Goal: Book appointment/travel/reservation

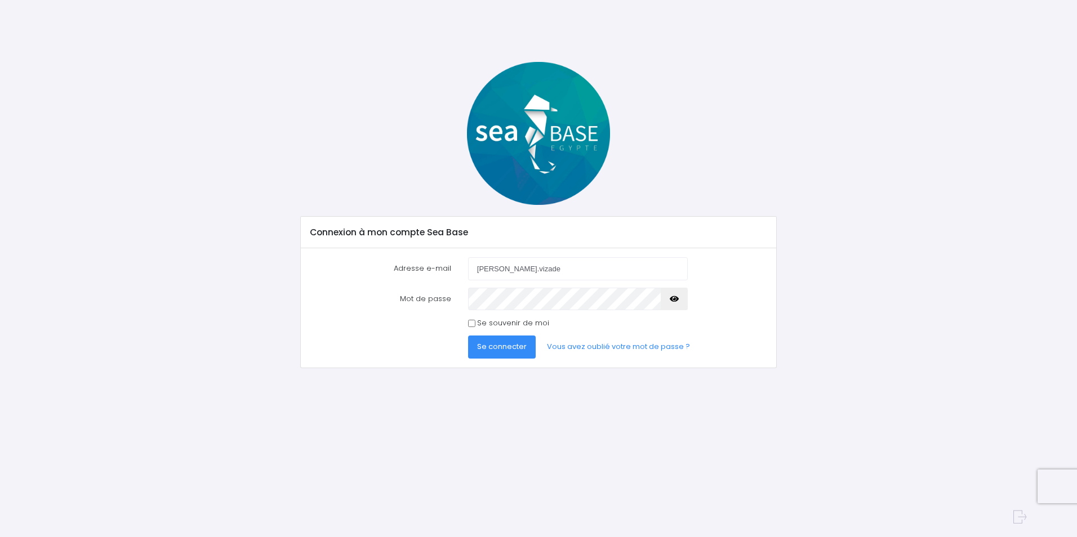
click at [605, 262] on input "[PERSON_NAME].vizade" at bounding box center [578, 268] width 220 height 23
click at [596, 270] on input "francois.vizade" at bounding box center [578, 268] width 220 height 23
click at [532, 272] on input "francois.vizade" at bounding box center [578, 268] width 220 height 23
type input "f"
type input "francois.vizade@free.fr"
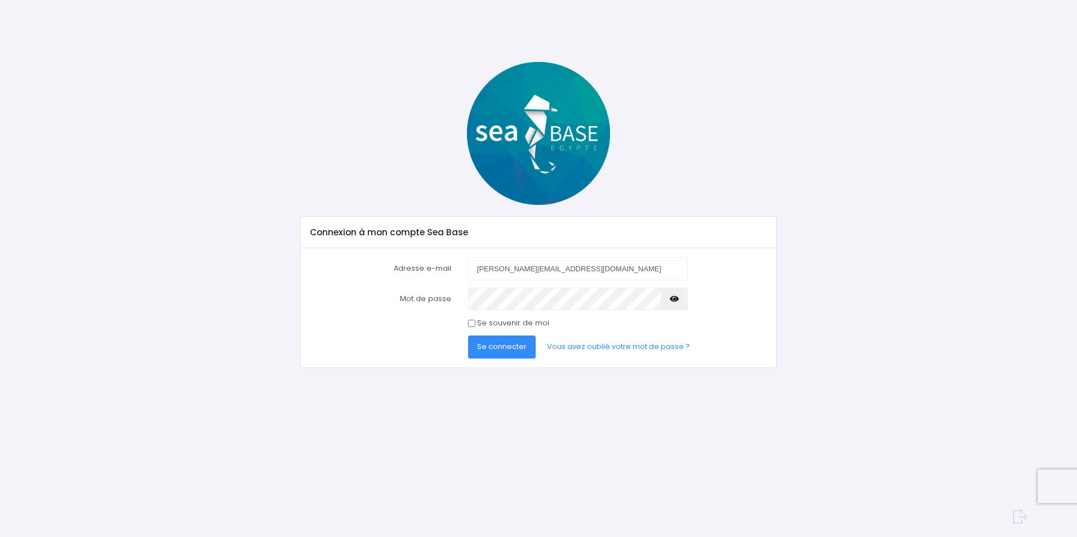
click at [487, 345] on span "Se connecter" at bounding box center [502, 346] width 50 height 11
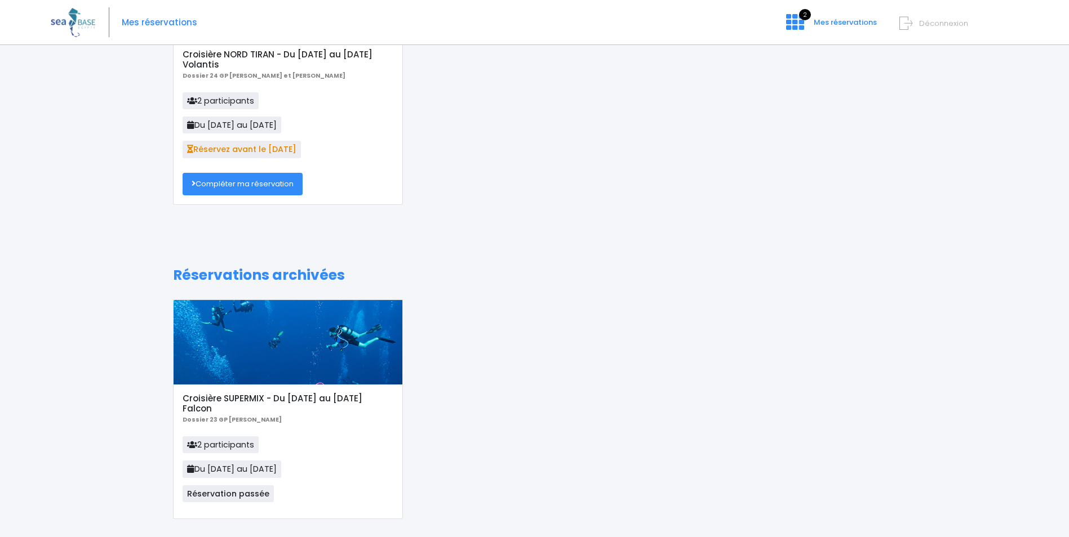
scroll to position [173, 0]
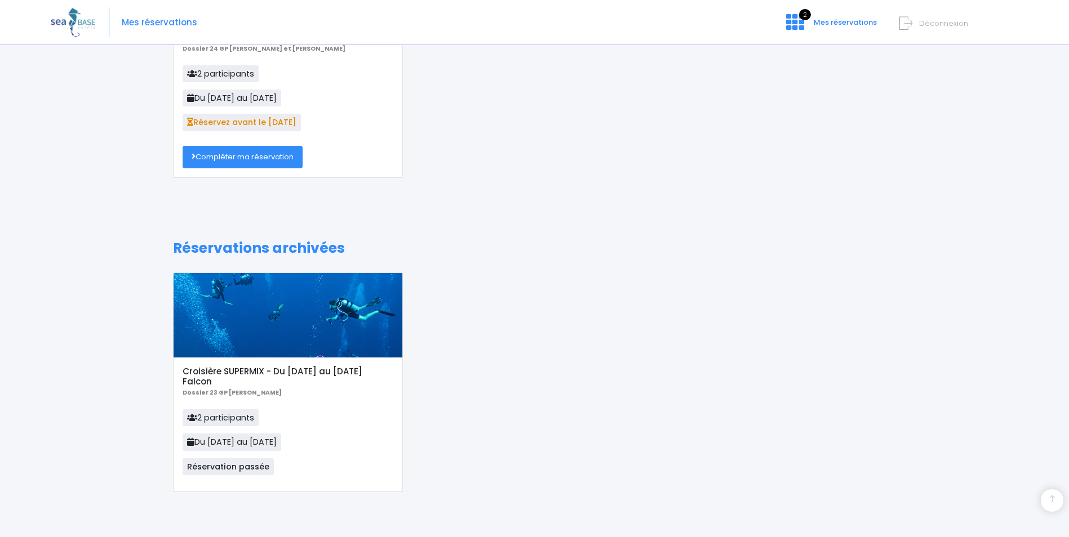
click at [239, 159] on link "Compléter ma réservation" at bounding box center [242, 157] width 120 height 23
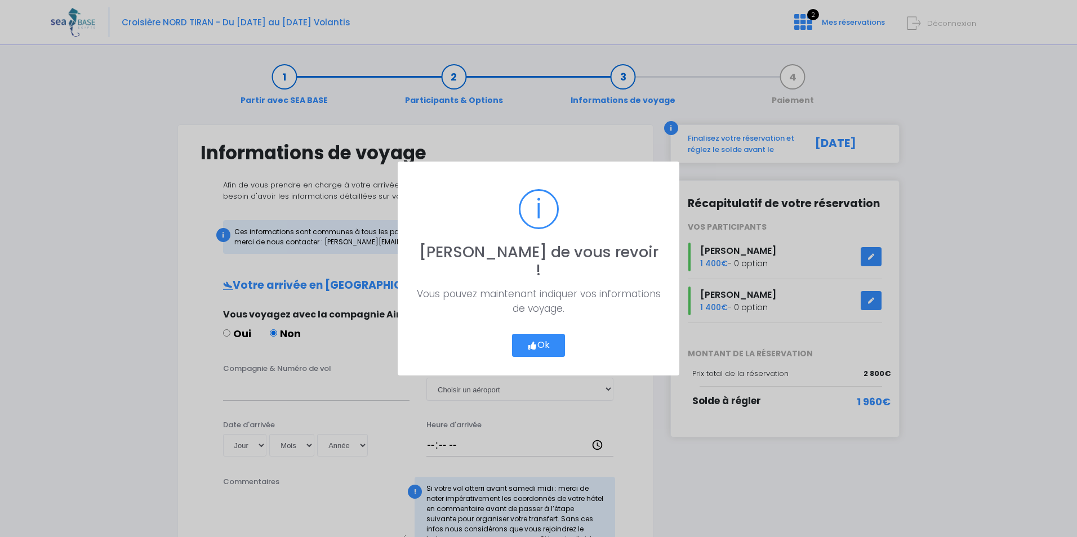
click at [543, 341] on button "Ok" at bounding box center [538, 346] width 53 height 24
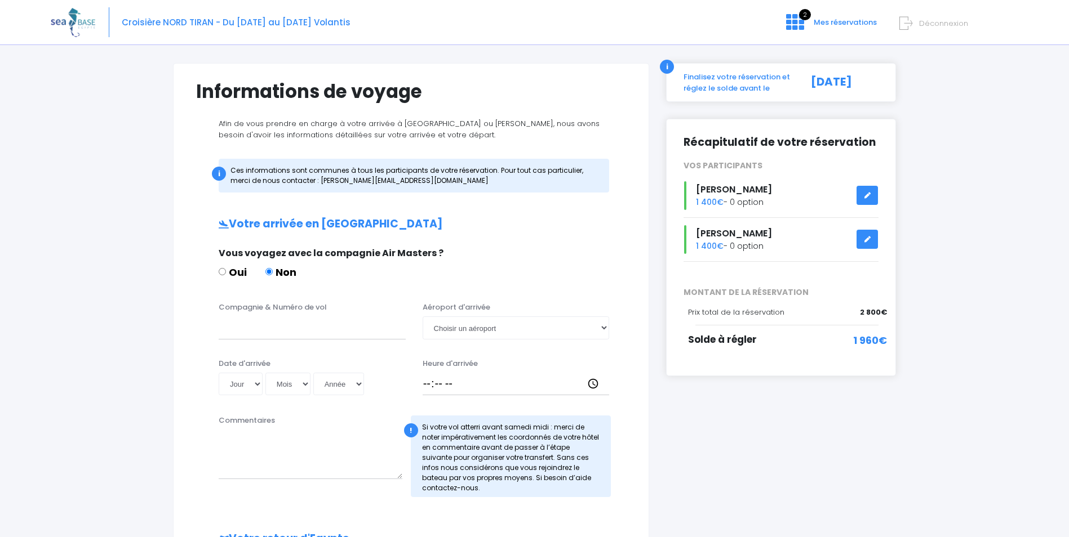
scroll to position [56, 0]
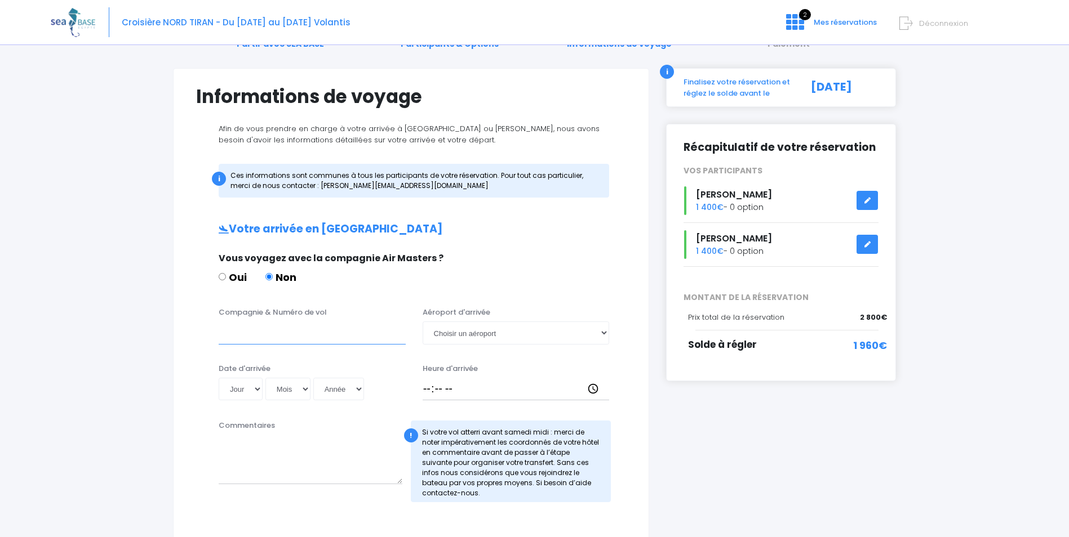
click at [266, 335] on input "Compagnie & Numéro de vol" at bounding box center [312, 333] width 187 height 23
click at [263, 333] on input "Easy Jet EJU4471" at bounding box center [312, 333] width 187 height 23
type input "Easy Jet Vol : EJU4471"
click at [604, 331] on select "Choisir un aéroport Hurghada Marsa Alam" at bounding box center [515, 333] width 187 height 23
select select "Hurghada"
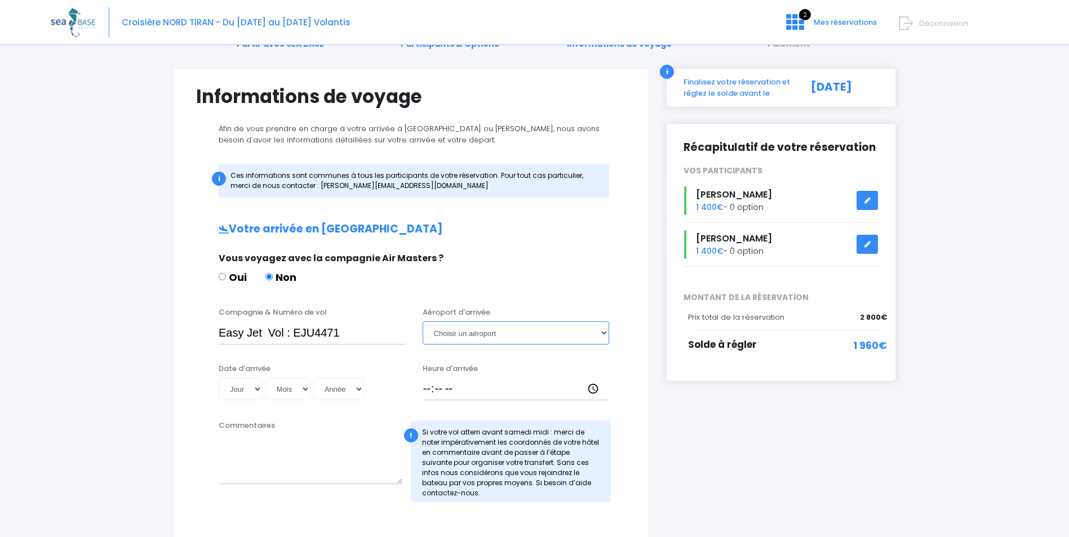
click at [422, 322] on select "Choisir un aéroport Hurghada Marsa Alam" at bounding box center [515, 333] width 187 height 23
click at [257, 388] on select "Jour 01 02 03 04 05 06 07 08 09 10 11 12 13 14 15 16 17 18 19 20 21 22 23 24 25…" at bounding box center [241, 389] width 44 height 23
select select "04"
click at [219, 378] on select "Jour 01 02 03 04 05 06 07 08 09 10 11 12 13 14 15 16 17 18 19 20 21 22 23 24 25…" at bounding box center [241, 389] width 44 height 23
click at [304, 388] on select "Mois 01 02 03 04 05 06 07 08 09 10 11 12" at bounding box center [287, 389] width 45 height 23
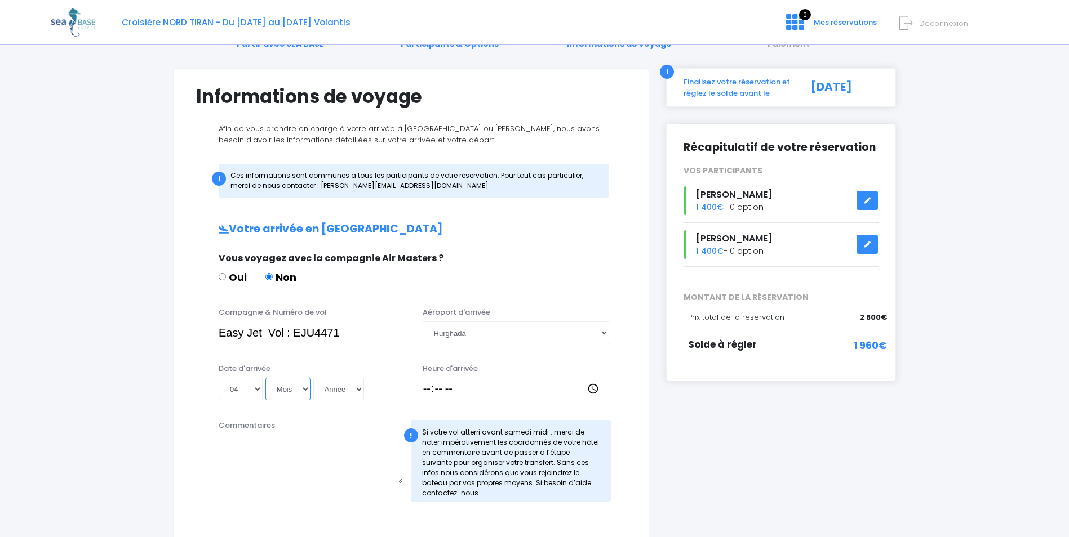
select select "10"
click at [265, 378] on select "Mois 01 02 03 04 05 06 07 08 09 10 11 12" at bounding box center [287, 389] width 45 height 23
click at [359, 387] on select "Année 2045 2044 2043 2042 2041 2040 2039 2038 2037 2036 2035 2034 2033 2032 203…" at bounding box center [338, 389] width 51 height 23
select select "2025"
click at [313, 378] on select "Année 2045 2044 2043 2042 2041 2040 2039 2038 2037 2036 2035 2034 2033 2032 203…" at bounding box center [338, 389] width 51 height 23
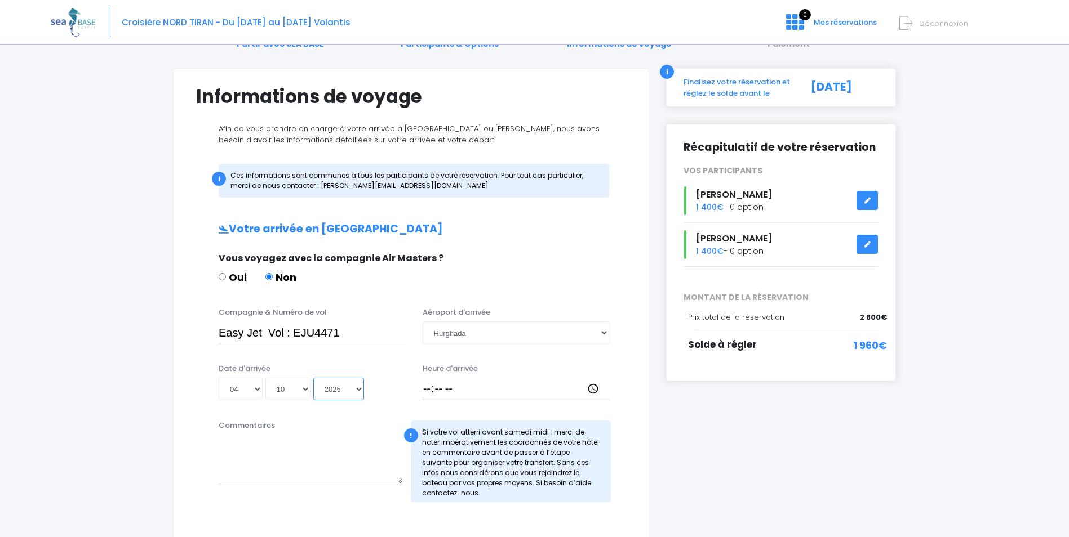
type input "2025-10-04"
click at [427, 388] on input "Heure d'arrivée" at bounding box center [515, 389] width 187 height 23
type input "19:30"
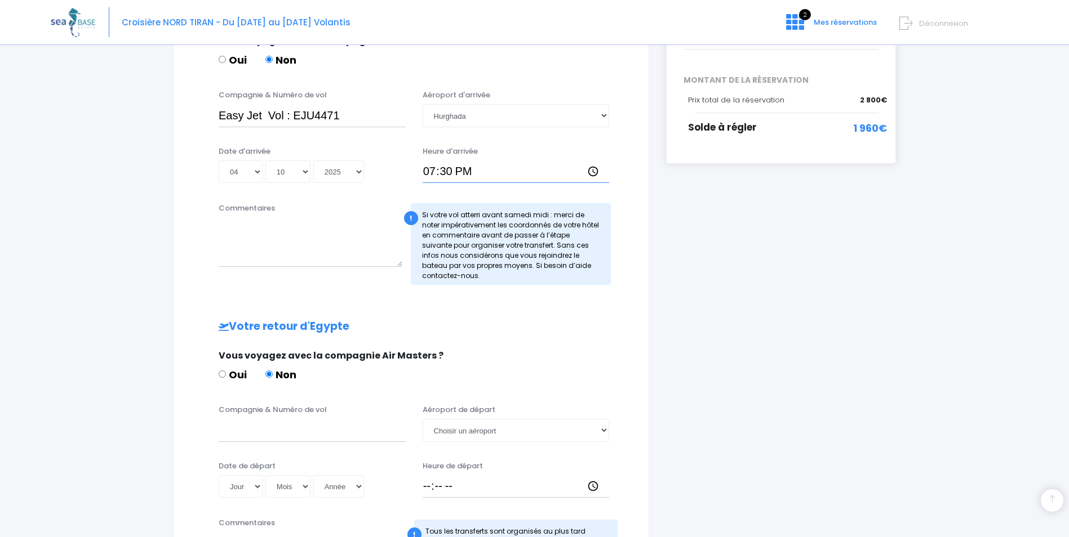
scroll to position [338, 0]
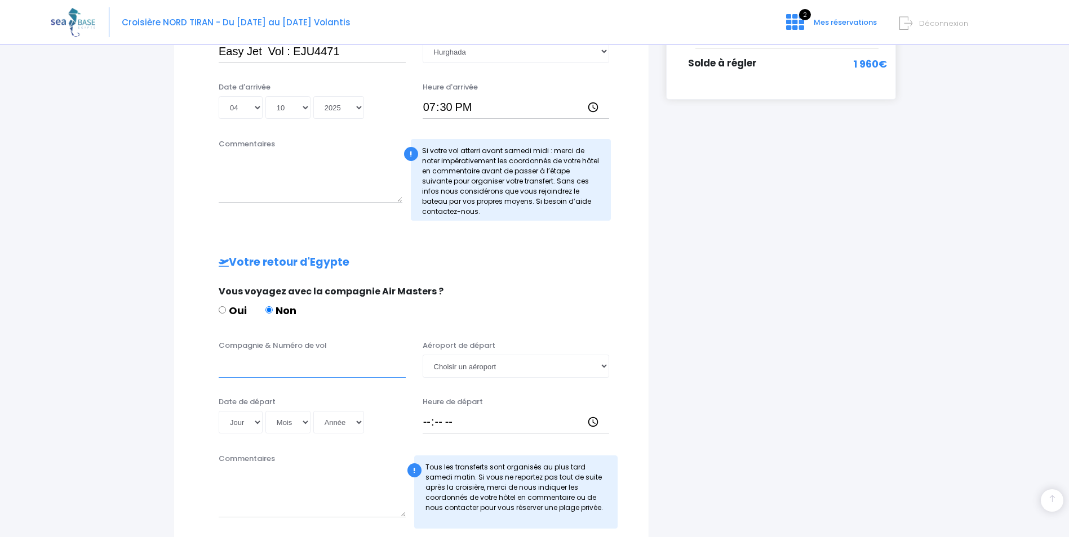
click at [238, 362] on input "Compagnie & Numéro de vol" at bounding box center [312, 366] width 187 height 23
type input "Easy Jet Vol : EJU4472"
click at [257, 420] on select "Jour 01 02 03 04 05 06 07 08 09 10 11 12 13 14 15 16 17 18 19 20 21 22 23 24 25…" at bounding box center [241, 422] width 44 height 23
select select "11"
click at [219, 411] on select "Jour 01 02 03 04 05 06 07 08 09 10 11 12 13 14 15 16 17 18 19 20 21 22 23 24 25…" at bounding box center [241, 422] width 44 height 23
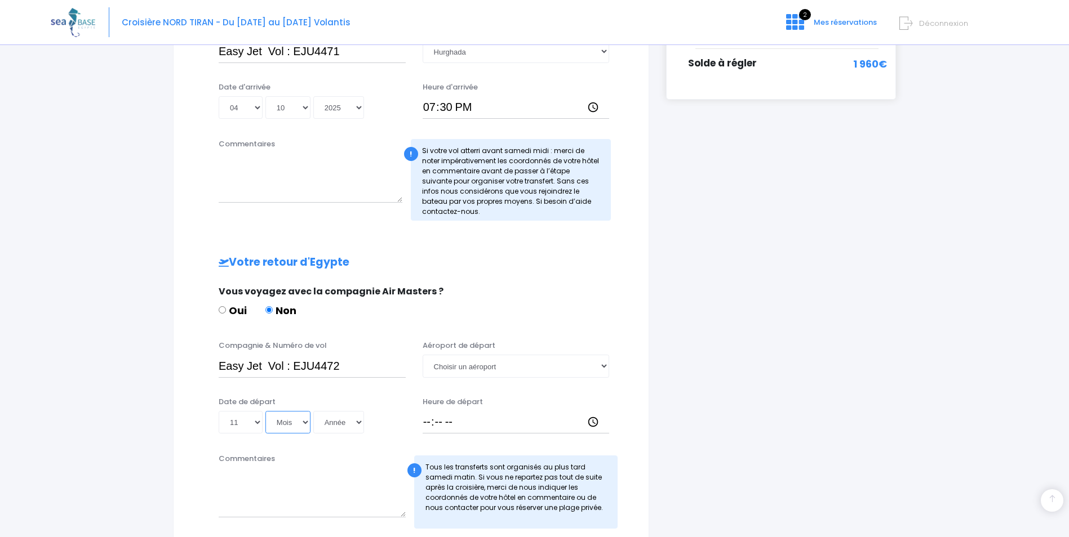
click at [305, 424] on select "Mois 01 02 03 04 05 06 07 08 09 10 11 12" at bounding box center [287, 422] width 45 height 23
select select "10"
click at [265, 411] on select "Mois 01 02 03 04 05 06 07 08 09 10 11 12" at bounding box center [287, 422] width 45 height 23
click at [359, 424] on select "Année 2045 2044 2043 2042 2041 2040 2039 2038 2037 2036 2035 2034 2033 2032 203…" at bounding box center [338, 422] width 51 height 23
select select "2025"
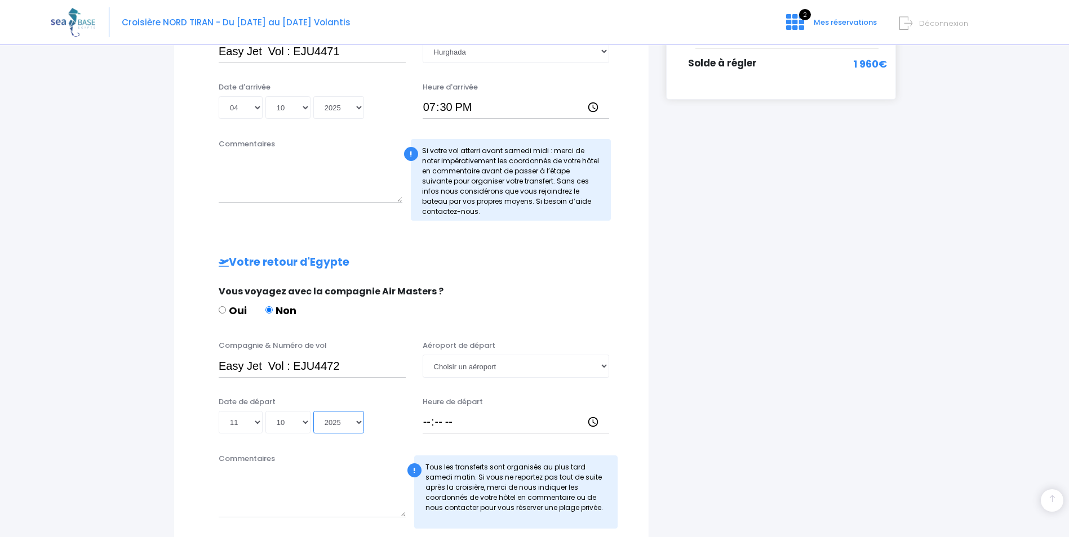
click at [313, 411] on select "Année 2045 2044 2043 2042 2041 2040 2039 2038 2037 2036 2035 2034 2033 2032 203…" at bounding box center [338, 422] width 51 height 23
type input "2025-10-11"
click at [427, 425] on input "Heure de départ" at bounding box center [515, 422] width 187 height 23
type input "20:15"
drag, startPoint x: 239, startPoint y: 456, endPoint x: 237, endPoint y: 466, distance: 10.8
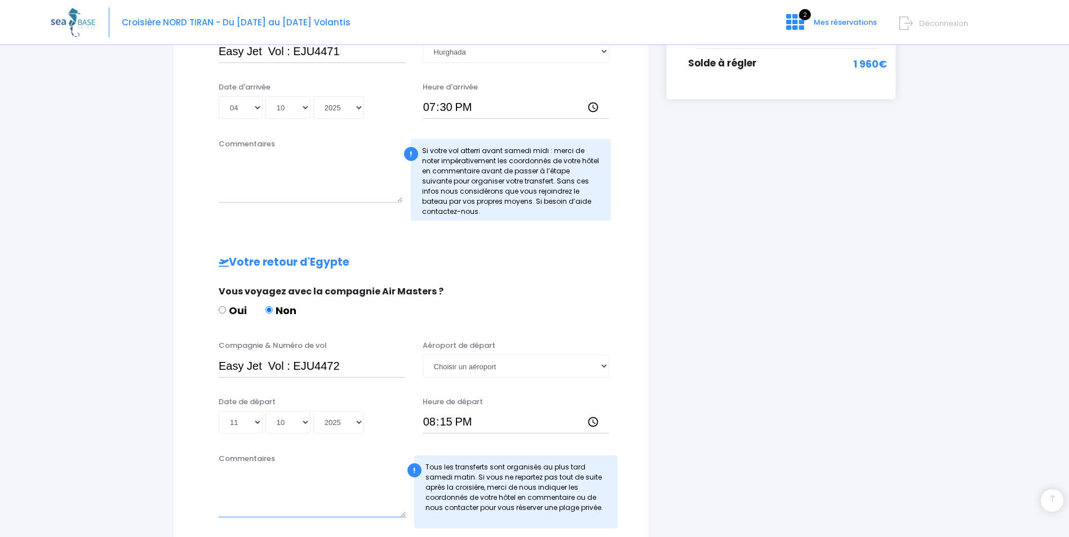
drag, startPoint x: 237, startPoint y: 466, endPoint x: 238, endPoint y: 483, distance: 16.4
paste textarea "une plage privée, le Mahmya Beach,"
type textarea "u"
paste textarea "une plage privée, le Mahmya Beach,"
click at [219, 486] on textarea "Bonjour; une plage privée, le Mahmya Beach," at bounding box center [312, 493] width 187 height 50
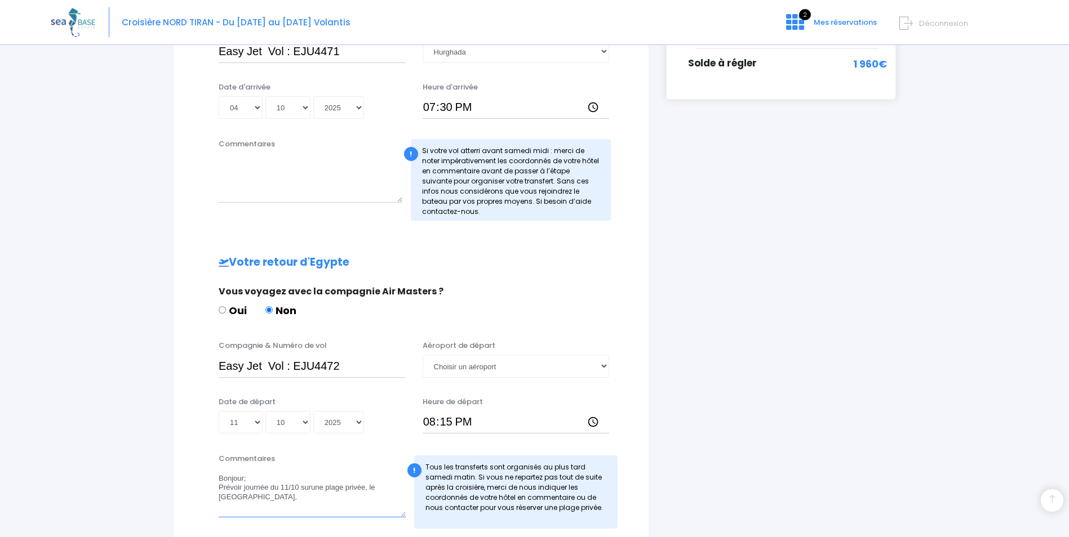
click at [324, 488] on textarea "Bonjour; Prévoir journée du 11/10 surune plage privée, le Mahmya Beach," at bounding box center [312, 493] width 187 height 50
click at [219, 486] on textarea "Bonjour; Prévoir journée du 11/10 surplage privée, le Mahmya Beach," at bounding box center [312, 493] width 187 height 50
click at [248, 498] on textarea "Bonjour; Comme convenu avec Nathalie. Prévoir journée du 11/10 surplage privée,…" at bounding box center [312, 493] width 187 height 50
click at [301, 496] on textarea "Bonjour; Comme convenu avec Nathalie. Prévoir journée du 11/10 sur plage privée…" at bounding box center [312, 493] width 187 height 50
click at [303, 494] on textarea "Bonjour; Comme convenu avec Nathalie. Prévoir journée du 11/10 sur plage privée…" at bounding box center [312, 493] width 187 height 50
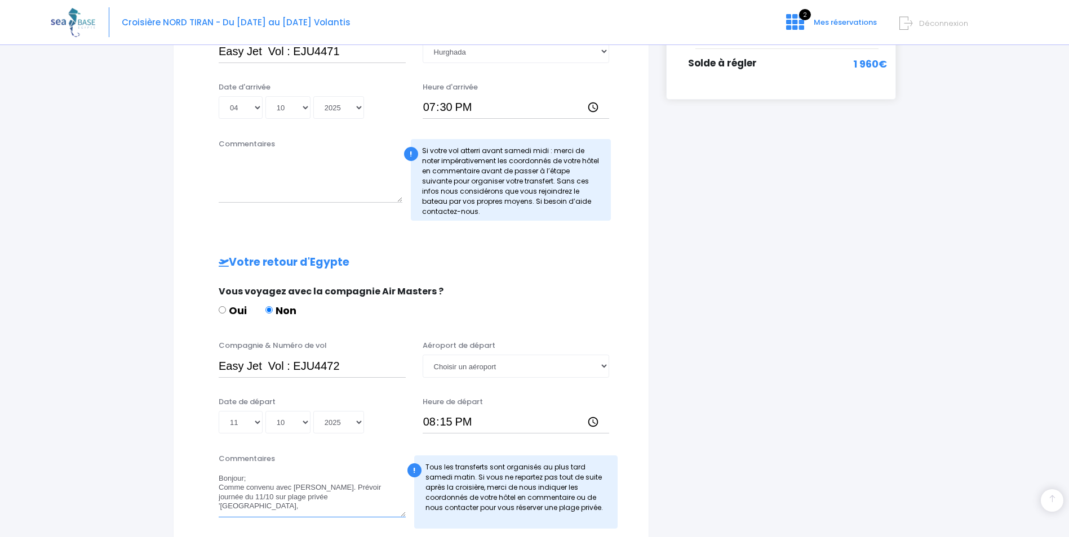
click at [344, 497] on textarea "Bonjour; Comme convenu avec Nathalie. Prévoir journée du 11/10 sur plage privée…" at bounding box center [312, 493] width 187 height 50
type textarea "Bonjour; Comme convenu avec Nathalie. Prévoir journée du 11/10 sur plage privée…"
click at [606, 366] on select "Choisir un aéroport Hurghada Marsa Alam" at bounding box center [515, 366] width 187 height 23
select select "Hurghada"
click at [422, 355] on select "Choisir un aéroport Hurghada Marsa Alam" at bounding box center [515, 366] width 187 height 23
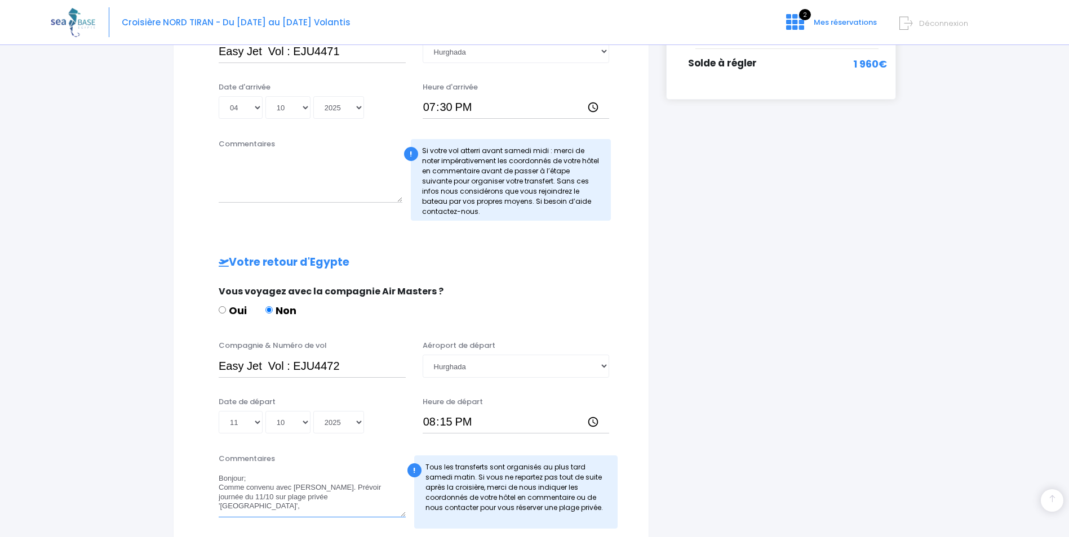
click at [349, 496] on textarea "Bonjour; Comme convenu avec Nathalie. Prévoir journée du 11/10 sur plage privée…" at bounding box center [312, 493] width 187 height 50
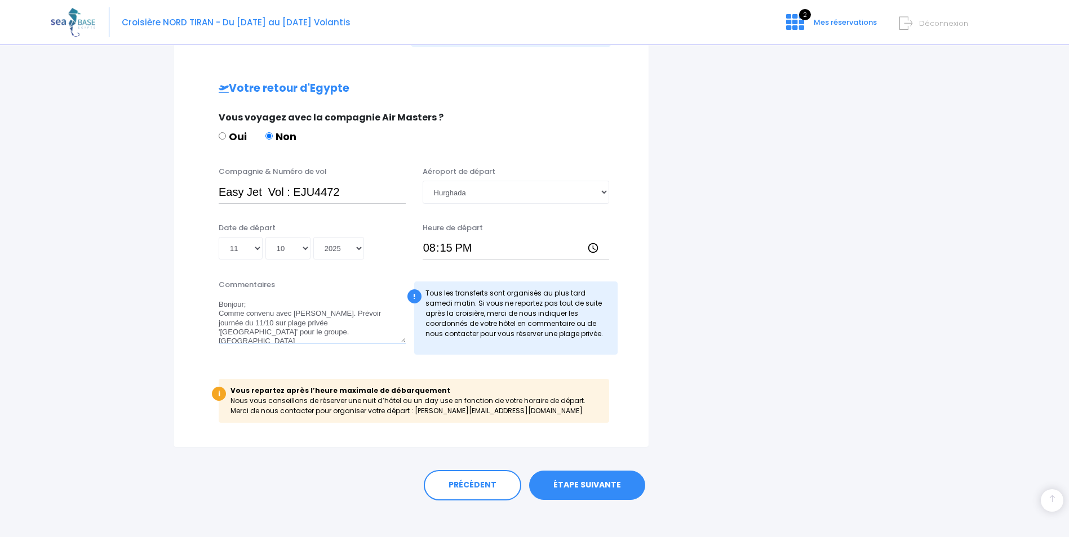
scroll to position [520, 0]
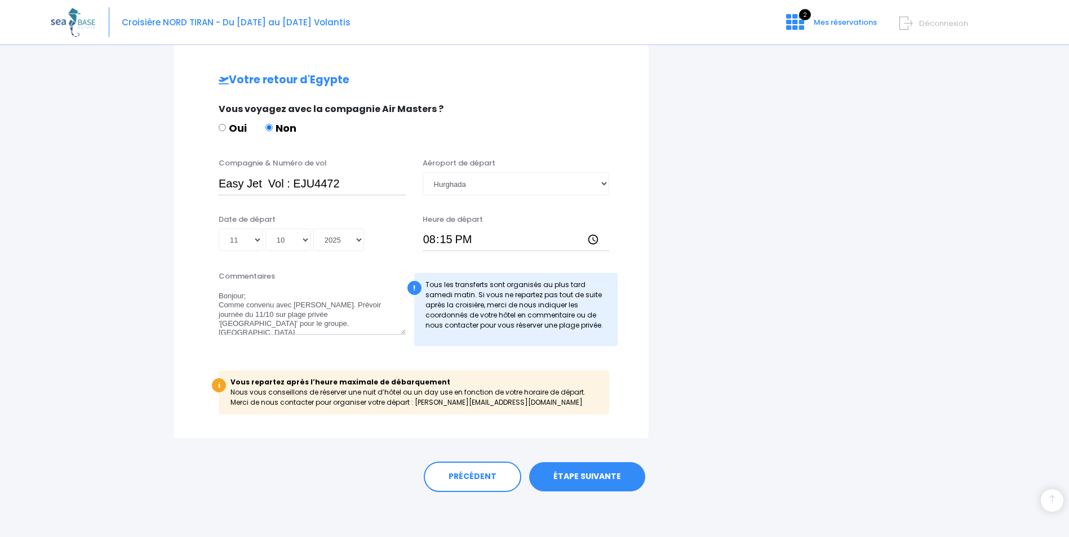
click at [588, 478] on link "ÉTAPE SUIVANTE" at bounding box center [587, 476] width 116 height 29
click at [607, 480] on link "ÉTAPE SUIVANTE" at bounding box center [587, 476] width 116 height 29
click at [290, 314] on textarea "Bonjour; Comme convenu avec Nathalie. Prévoir journée du 11/10 sur plage privée…" at bounding box center [312, 311] width 187 height 50
click at [326, 325] on textarea "Bonjour; Comme convenu avec Nathalie. Prévoir journée du 11/10 sur plage privée…" at bounding box center [312, 311] width 187 height 50
click at [385, 305] on textarea "Bonjour; Comme convenu avec Nathalie. Prévoir journée du 11/10 sur plage privée…" at bounding box center [312, 311] width 187 height 50
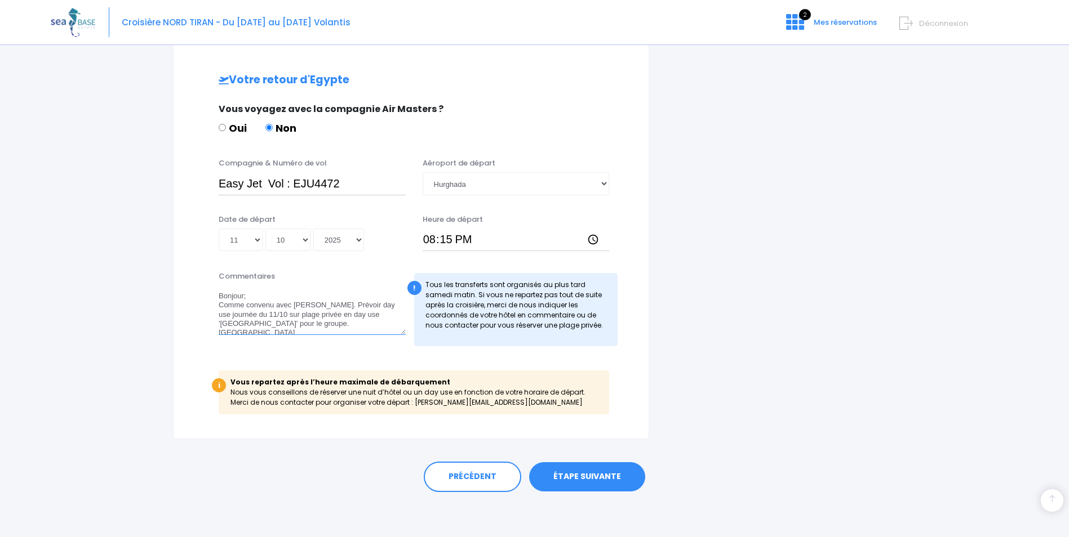
click at [365, 315] on textarea "Bonjour; Comme convenu avec Nathalie. Prévoir day use journée du 11/10 sur plag…" at bounding box center [312, 311] width 187 height 50
click at [243, 314] on textarea "Bonjour; Comme convenu avec Nathalie. Prévoir day use journée du 11/10 sur plag…" at bounding box center [312, 311] width 187 height 50
click at [384, 305] on textarea "Bonjour; Comme convenu avec Nathalie. Prévoir day use du 11/10 sur plage privée…" at bounding box center [312, 311] width 187 height 50
type textarea "Bonjour; Comme convenu avec Nathalie. Prévoir day use le 11/10 sur plage privée…"
click at [617, 480] on link "ÉTAPE SUIVANTE" at bounding box center [587, 476] width 116 height 29
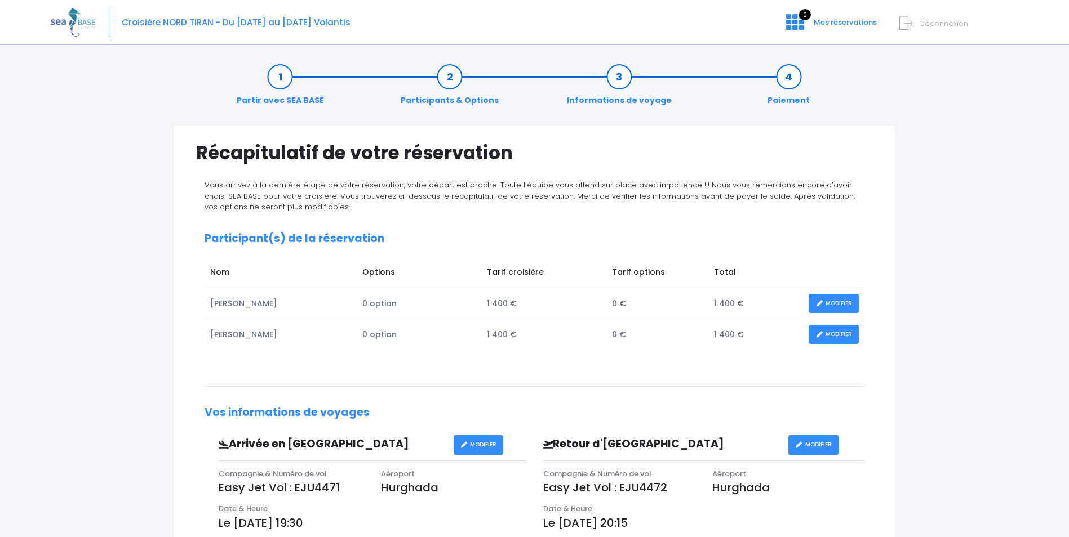
click at [836, 301] on link "MODIFIER" at bounding box center [833, 304] width 50 height 20
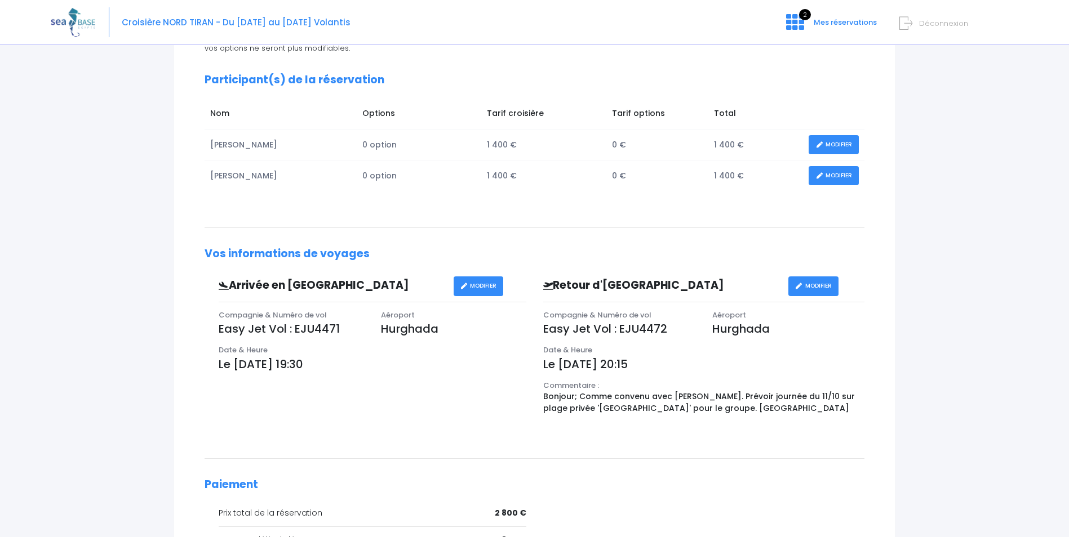
scroll to position [46, 0]
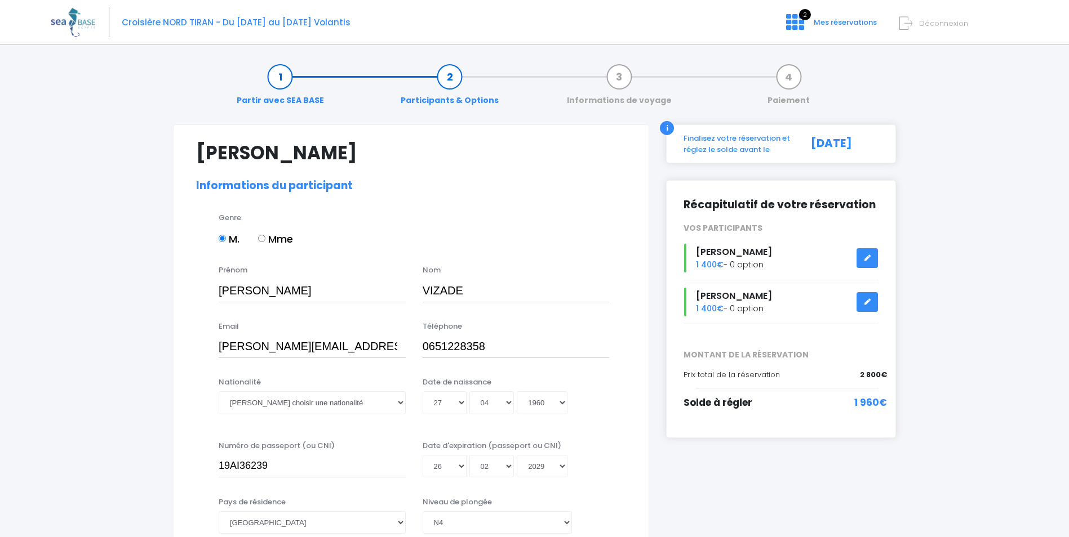
select select "N4"
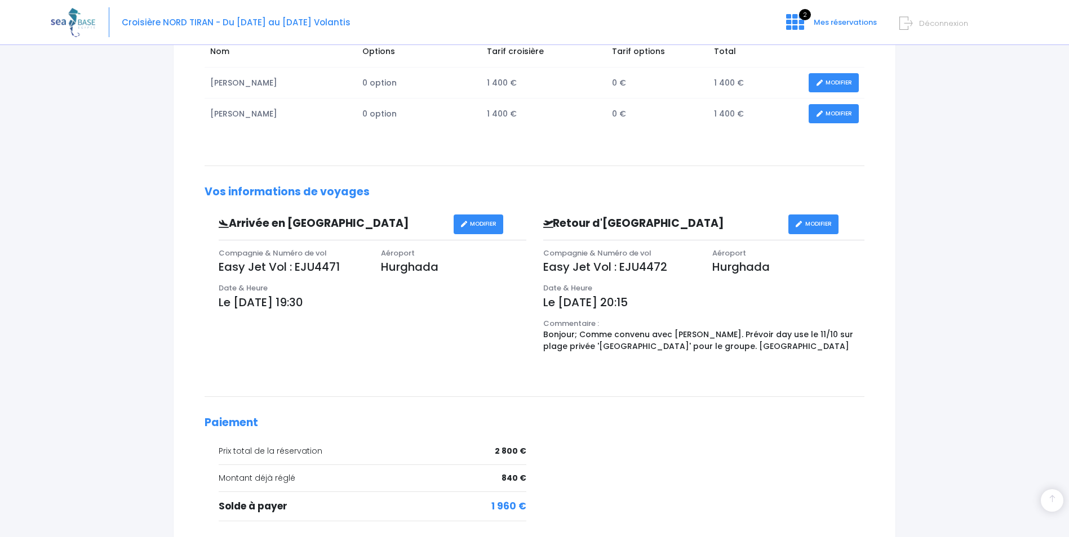
scroll to position [328, 0]
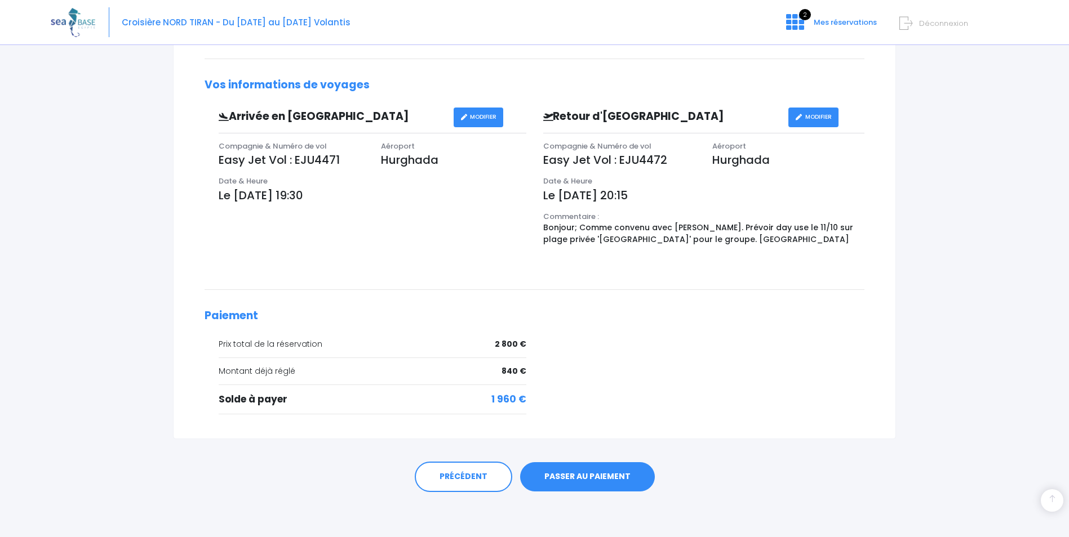
click at [590, 473] on link "PASSER AU PAIEMENT" at bounding box center [587, 476] width 135 height 29
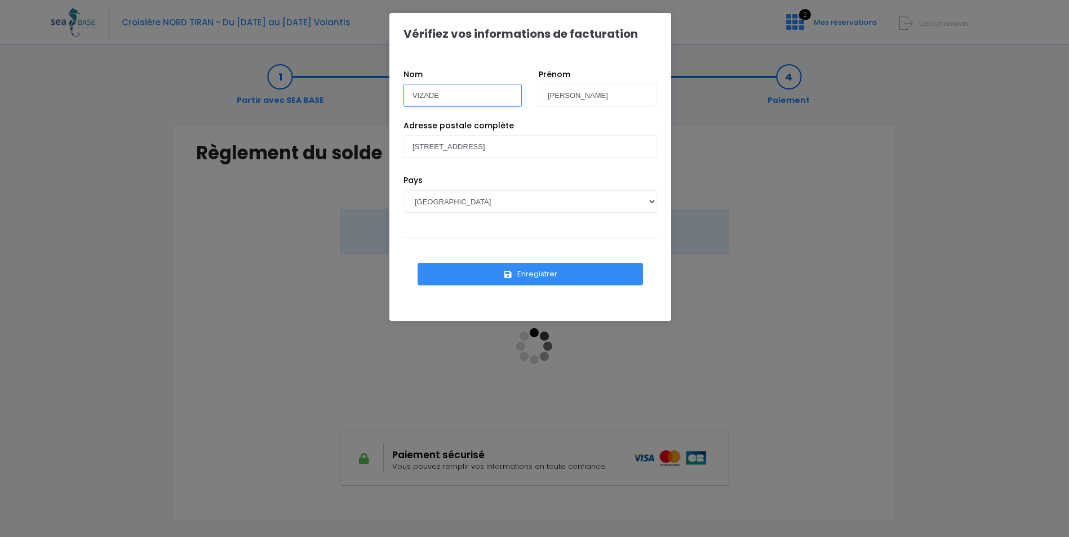
click at [446, 96] on input "VIZADE" at bounding box center [462, 95] width 118 height 23
click at [487, 231] on div "Pays AFGHANISTAN AFRIQUE DU SUD ÅLAND, ÎLES ALBANIE ALGÉRIE ALLEMAGNE ANDORRE A…" at bounding box center [530, 206] width 270 height 63
click at [541, 274] on button "Enregistrer" at bounding box center [529, 274] width 225 height 23
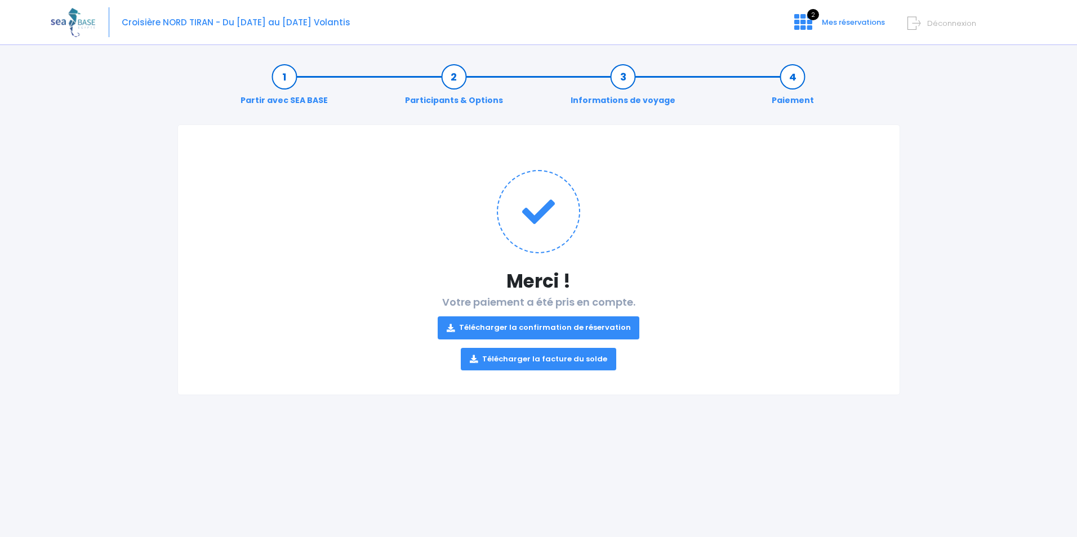
click at [562, 330] on link "Télécharger la confirmation de réservation" at bounding box center [539, 328] width 202 height 23
click at [542, 364] on link "Télécharger la facture du solde" at bounding box center [538, 359] width 155 height 23
click at [966, 220] on div "Partir avec SEA BASE Participants & Options Informations de voyage Paiement Mer…" at bounding box center [539, 294] width 976 height 485
